Goal: Transaction & Acquisition: Purchase product/service

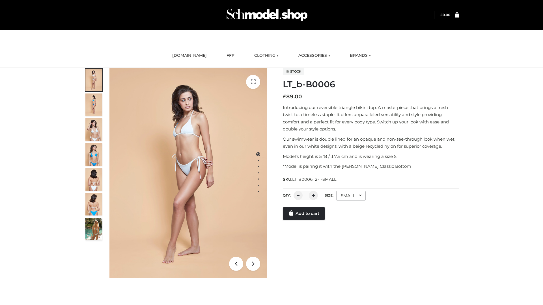
click at [304, 220] on link "Add to cart" at bounding box center [304, 213] width 42 height 12
